Goal: Task Accomplishment & Management: Use online tool/utility

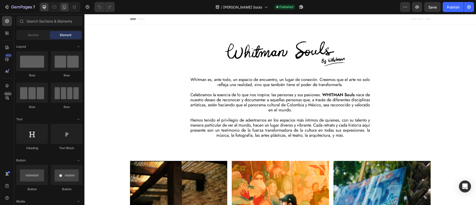
click at [66, 6] on icon at bounding box center [64, 7] width 3 height 4
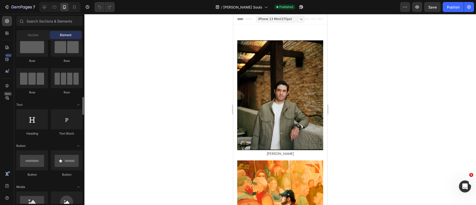
scroll to position [150, 0]
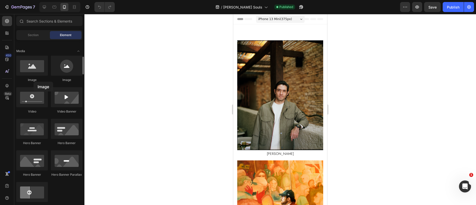
drag, startPoint x: 34, startPoint y: 82, endPoint x: 35, endPoint y: 78, distance: 3.7
click at [34, 81] on div "Image" at bounding box center [32, 80] width 32 height 5
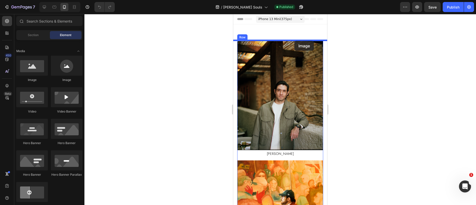
drag, startPoint x: 267, startPoint y: 82, endPoint x: 295, endPoint y: 41, distance: 49.3
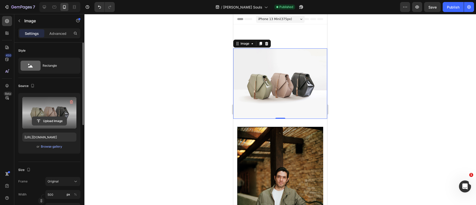
click at [49, 123] on input "file" at bounding box center [49, 121] width 35 height 9
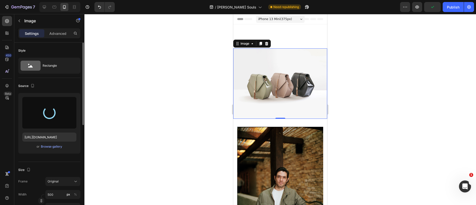
type input "[URL][DOMAIN_NAME]"
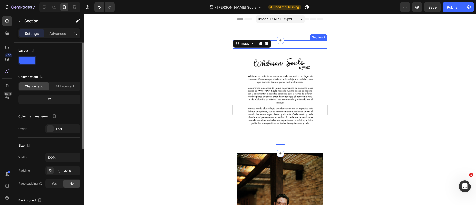
click at [297, 150] on div "Image 0 Section 2" at bounding box center [280, 96] width 94 height 113
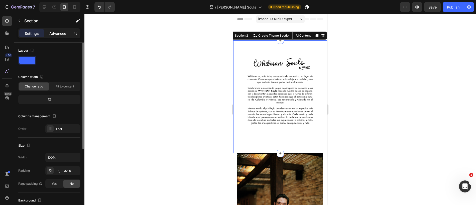
click at [66, 36] on p "Advanced" at bounding box center [57, 33] width 17 height 5
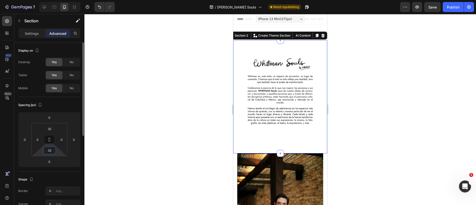
click at [53, 152] on input "32" at bounding box center [50, 151] width 10 height 8
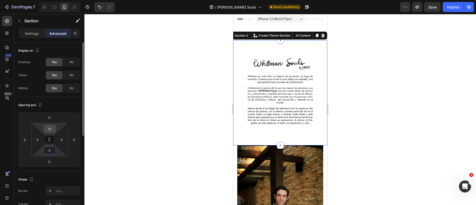
type input "0"
click at [53, 131] on input "32" at bounding box center [50, 129] width 10 height 8
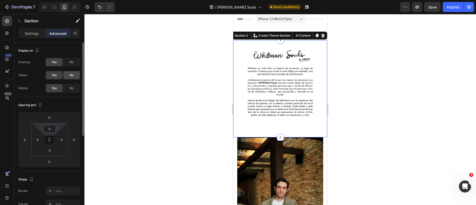
type input "0"
click at [70, 75] on span "No" at bounding box center [72, 75] width 4 height 5
click at [73, 64] on span "No" at bounding box center [72, 62] width 4 height 5
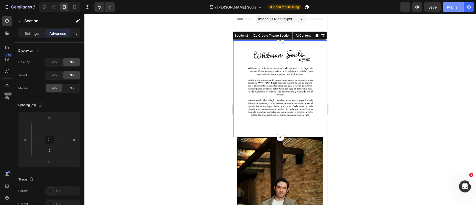
click at [443, 8] on button "Publish" at bounding box center [453, 7] width 21 height 10
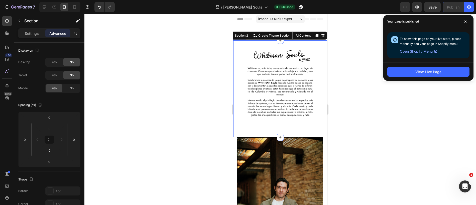
click at [292, 77] on img at bounding box center [280, 88] width 94 height 97
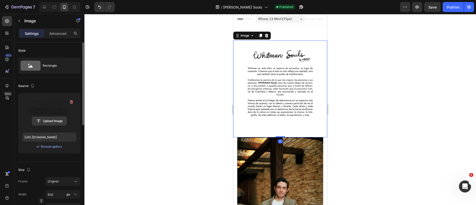
click at [48, 121] on input "file" at bounding box center [49, 121] width 35 height 9
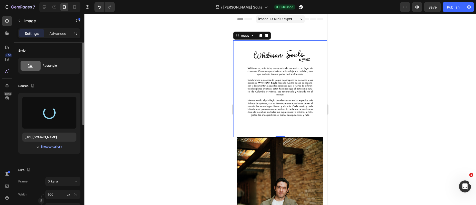
type input "[URL][DOMAIN_NAME]"
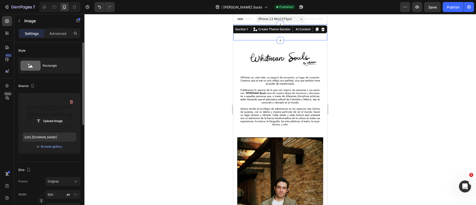
click at [283, 33] on div "Image Section 1 You can create reusable sections Create Theme Section AI Conten…" at bounding box center [280, 32] width 94 height 16
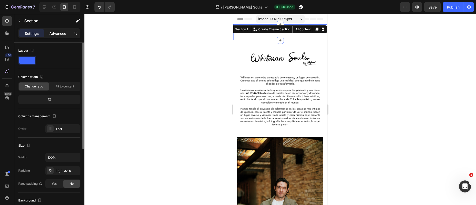
click at [59, 34] on p "Advanced" at bounding box center [57, 33] width 17 height 5
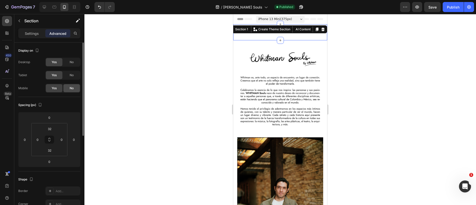
click at [70, 89] on span "No" at bounding box center [72, 88] width 4 height 5
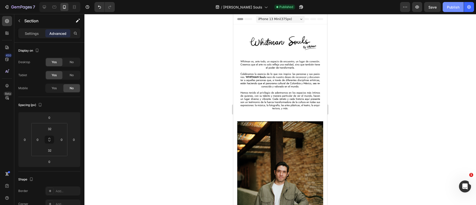
click at [450, 9] on div "Publish" at bounding box center [453, 7] width 13 height 5
